Goal: Transaction & Acquisition: Purchase product/service

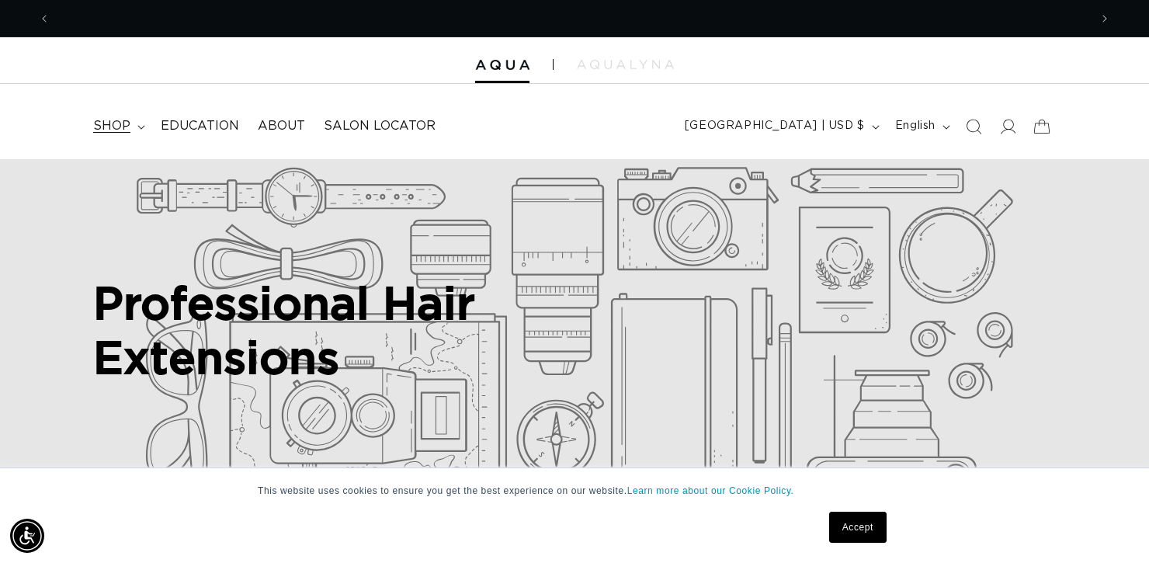
scroll to position [0, 1039]
click at [139, 121] on summary "shop" at bounding box center [118, 126] width 68 height 35
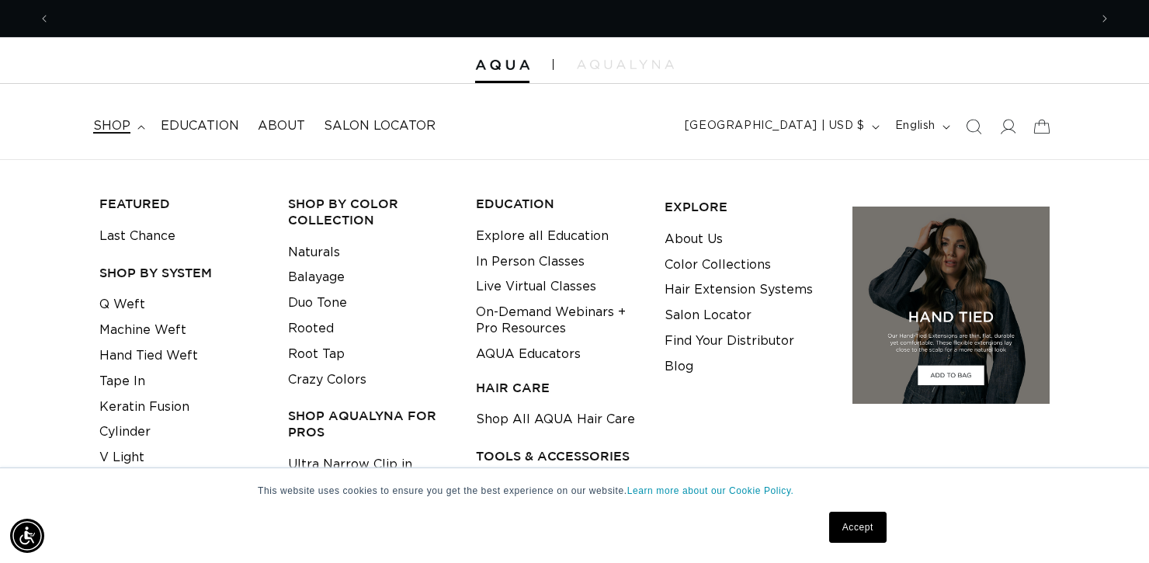
scroll to position [0, 2078]
click at [170, 355] on link "Hand Tied Weft" at bounding box center [148, 356] width 99 height 26
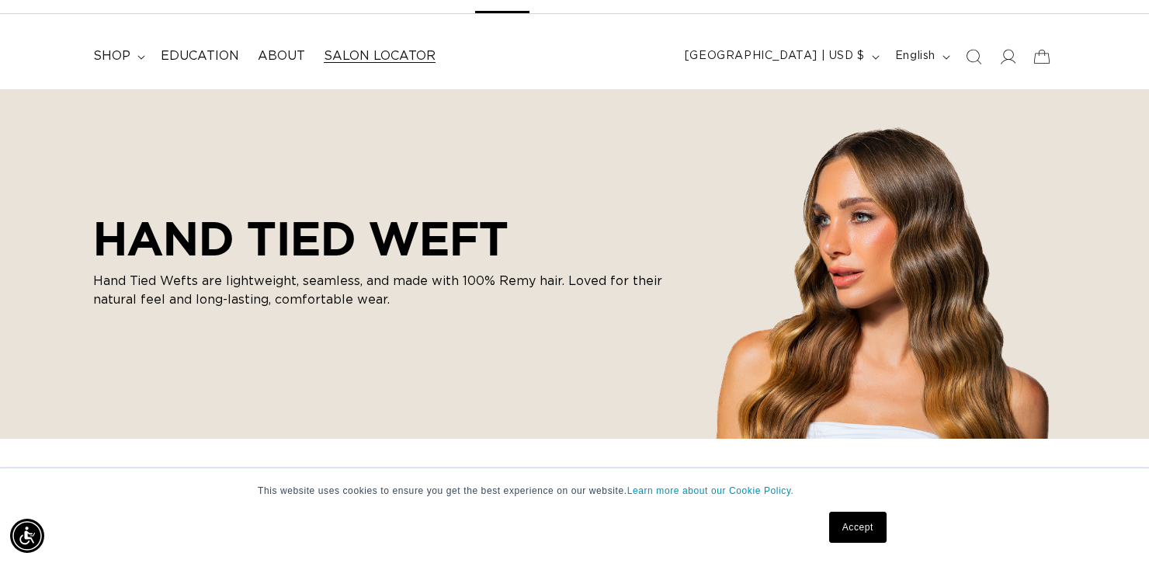
click at [379, 57] on span "Salon Locator" at bounding box center [380, 56] width 112 height 16
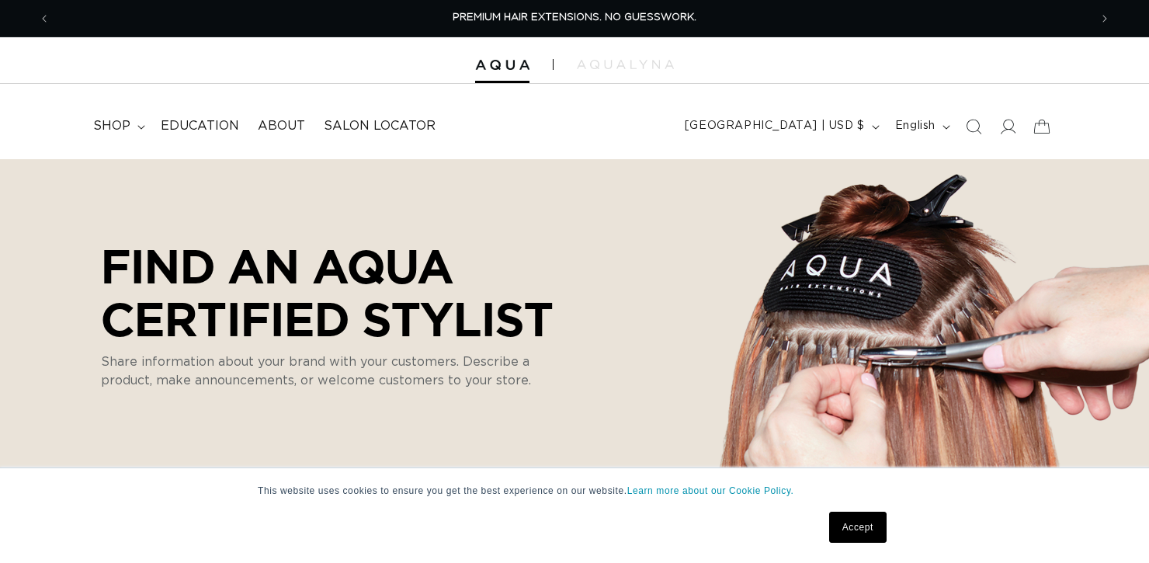
select select "m"
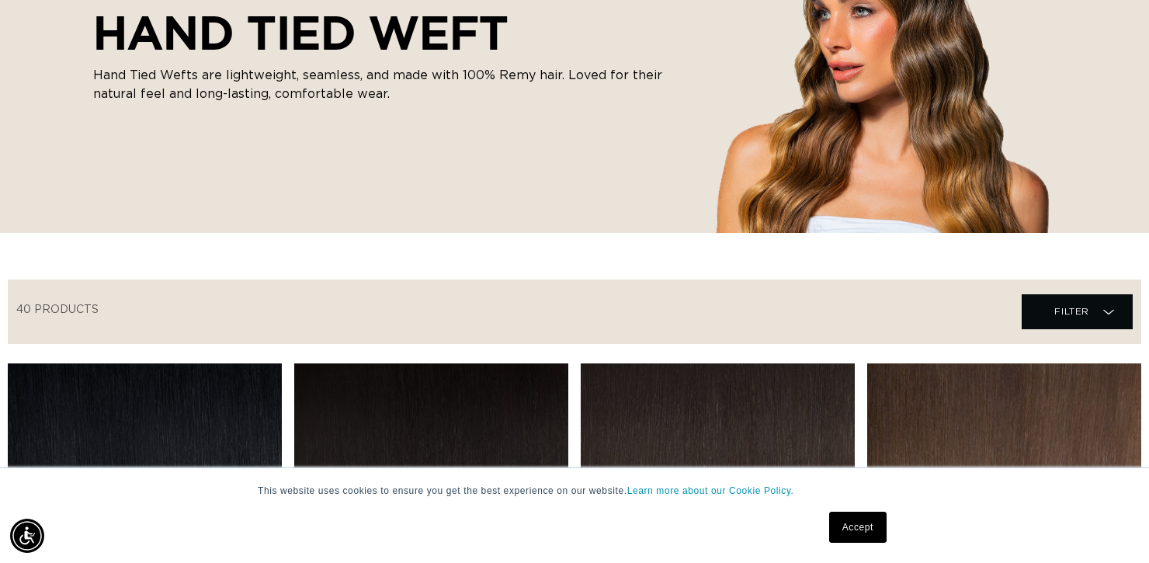
scroll to position [284, 0]
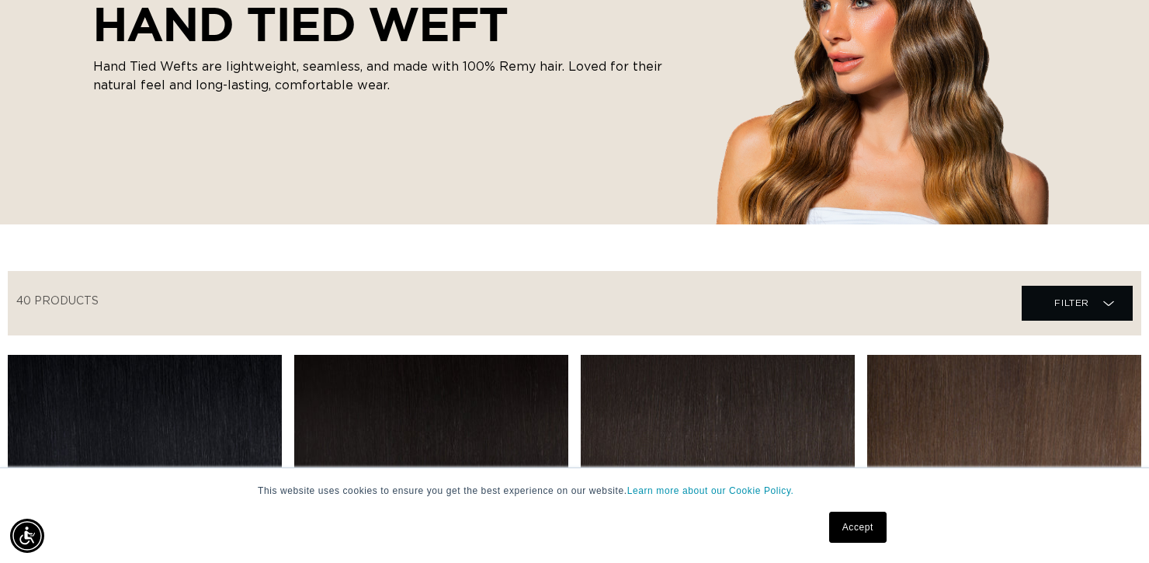
click at [858, 524] on link "Accept" at bounding box center [857, 527] width 57 height 31
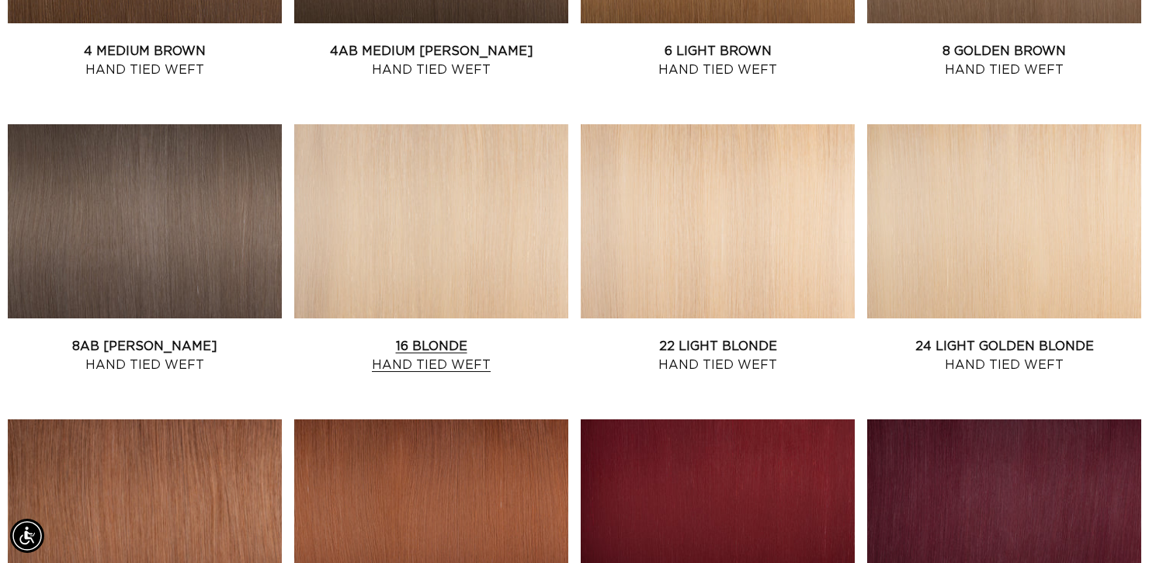
scroll to position [0, 0]
click at [414, 337] on link "16 Blonde Hand Tied Weft" at bounding box center [431, 355] width 274 height 37
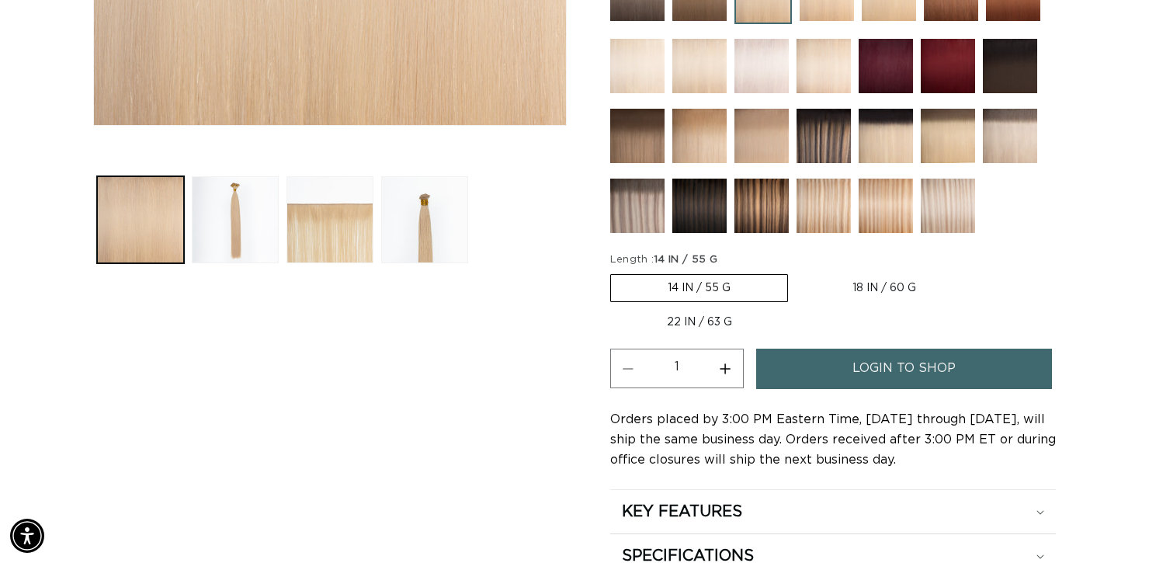
scroll to position [0, 1039]
click at [691, 321] on label "22 IN / 63 G Variant sold out or unavailable" at bounding box center [699, 322] width 179 height 26
click at [981, 272] on input "22 IN / 63 G Variant sold out or unavailable" at bounding box center [981, 271] width 1 height 1
radio input "true"
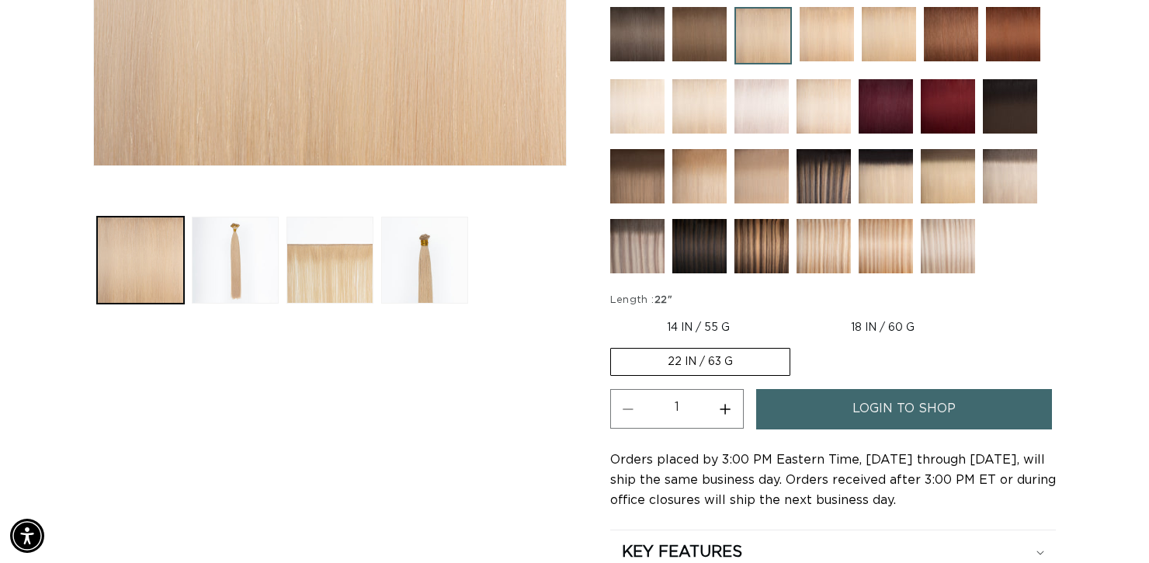
scroll to position [0, 0]
click at [226, 263] on button "Load image 2 in gallery view" at bounding box center [235, 260] width 87 height 87
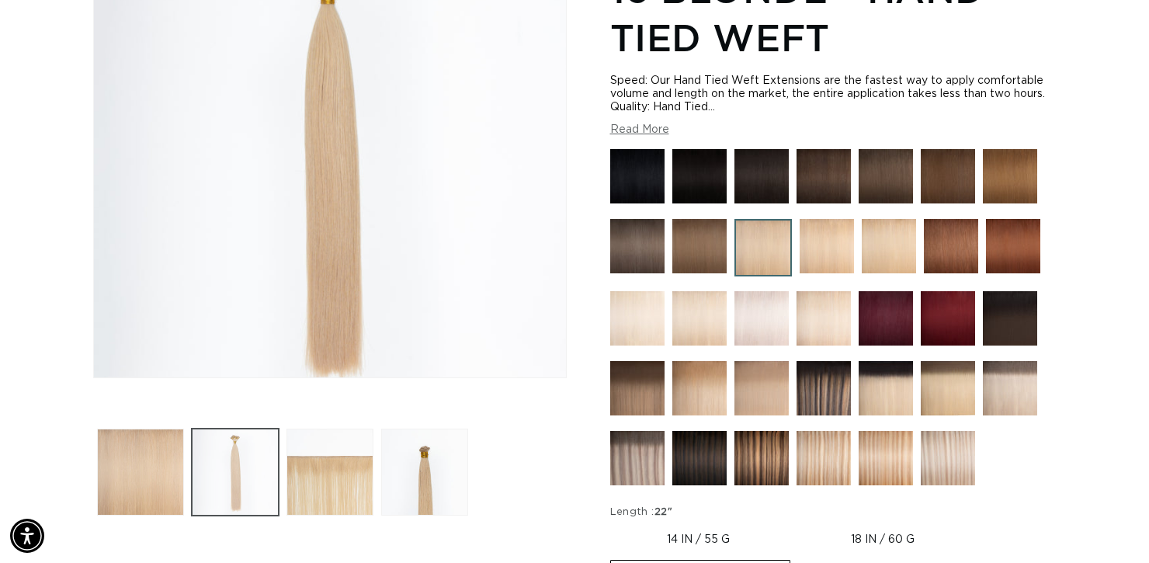
scroll to position [311, 0]
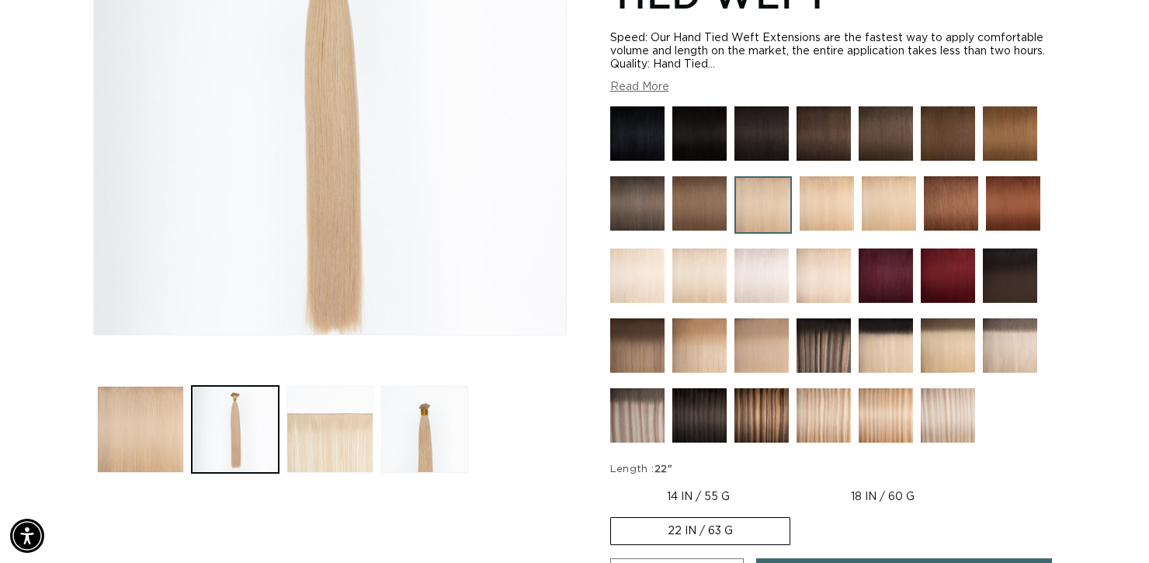
click at [307, 433] on button "Load image 3 in gallery view" at bounding box center [330, 429] width 87 height 87
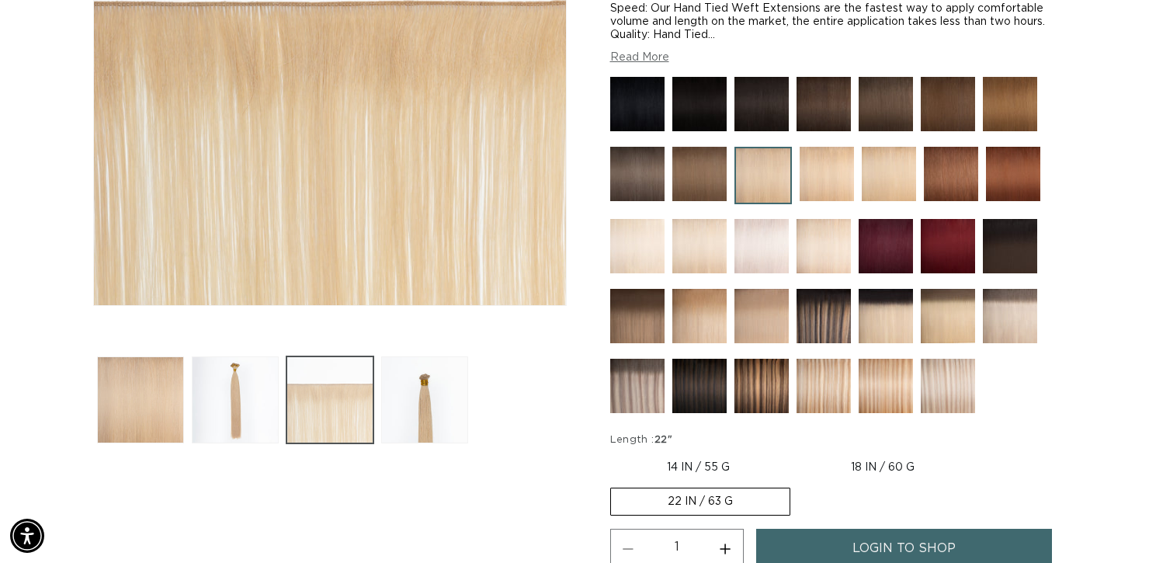
scroll to position [344, 0]
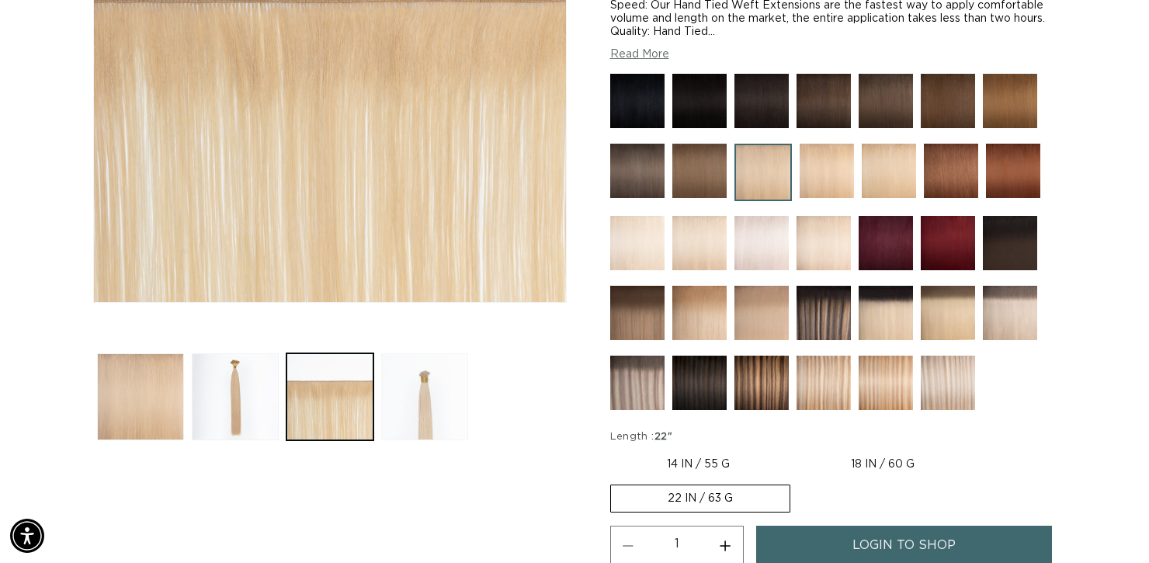
click at [446, 401] on button "Load image 4 in gallery view" at bounding box center [424, 396] width 87 height 87
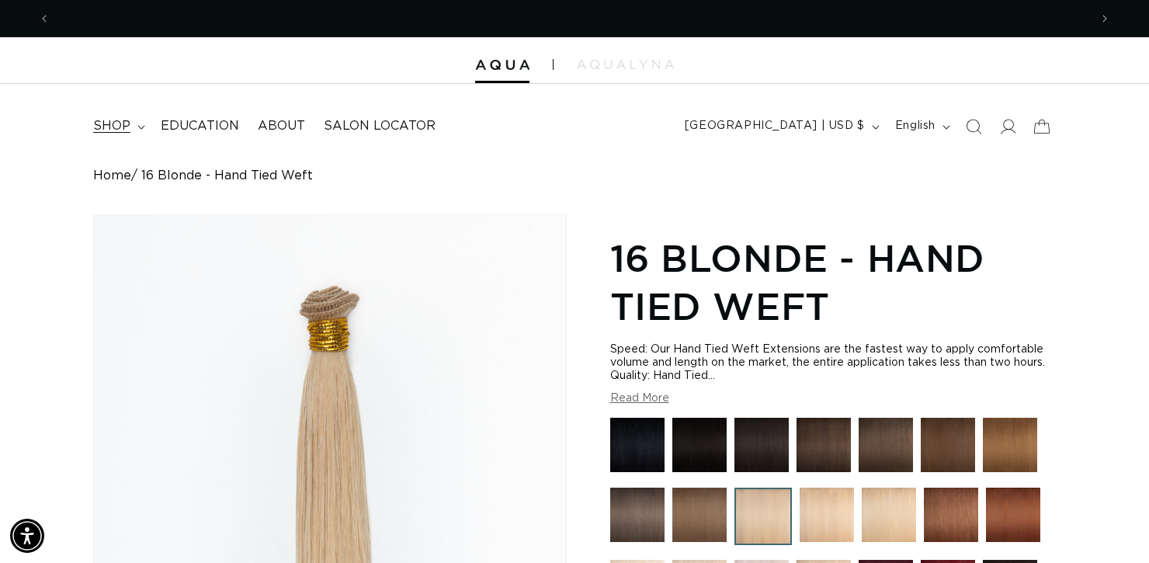
scroll to position [0, 2078]
click at [201, 122] on span "Education" at bounding box center [200, 126] width 78 height 16
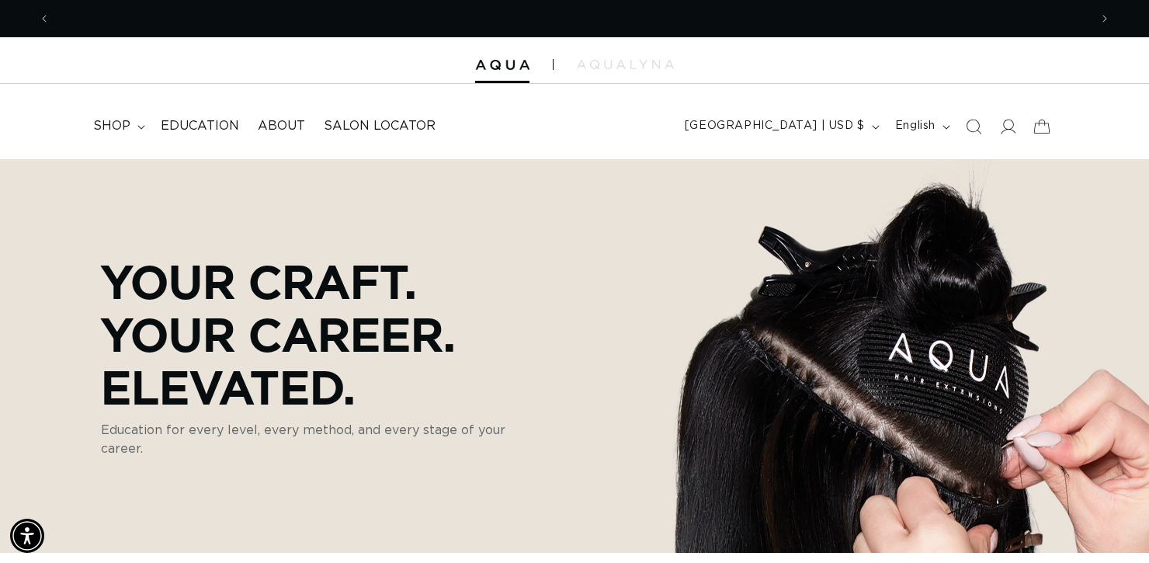
scroll to position [0, 1039]
